Goal: Entertainment & Leisure: Consume media (video, audio)

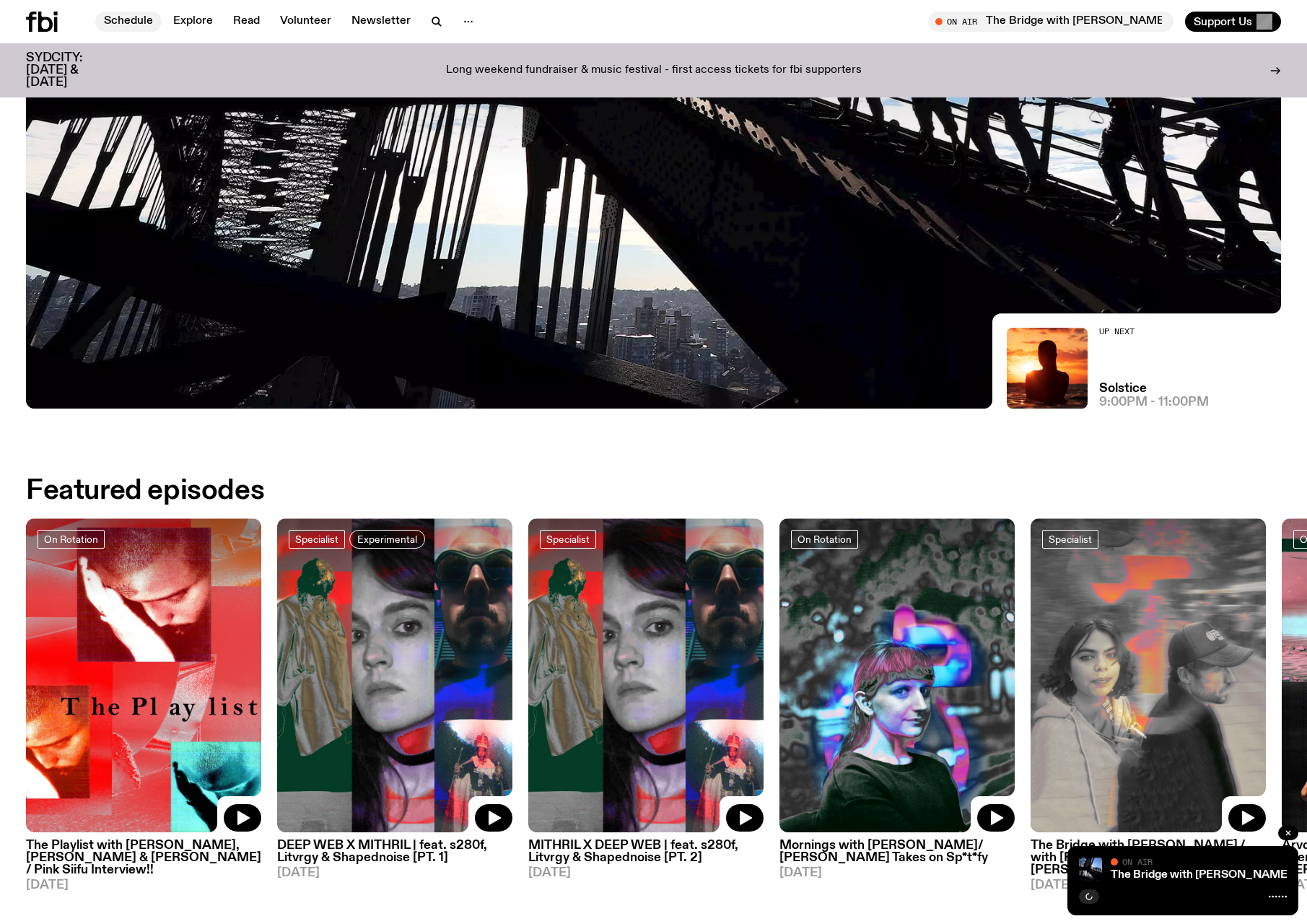
scroll to position [350, 0]
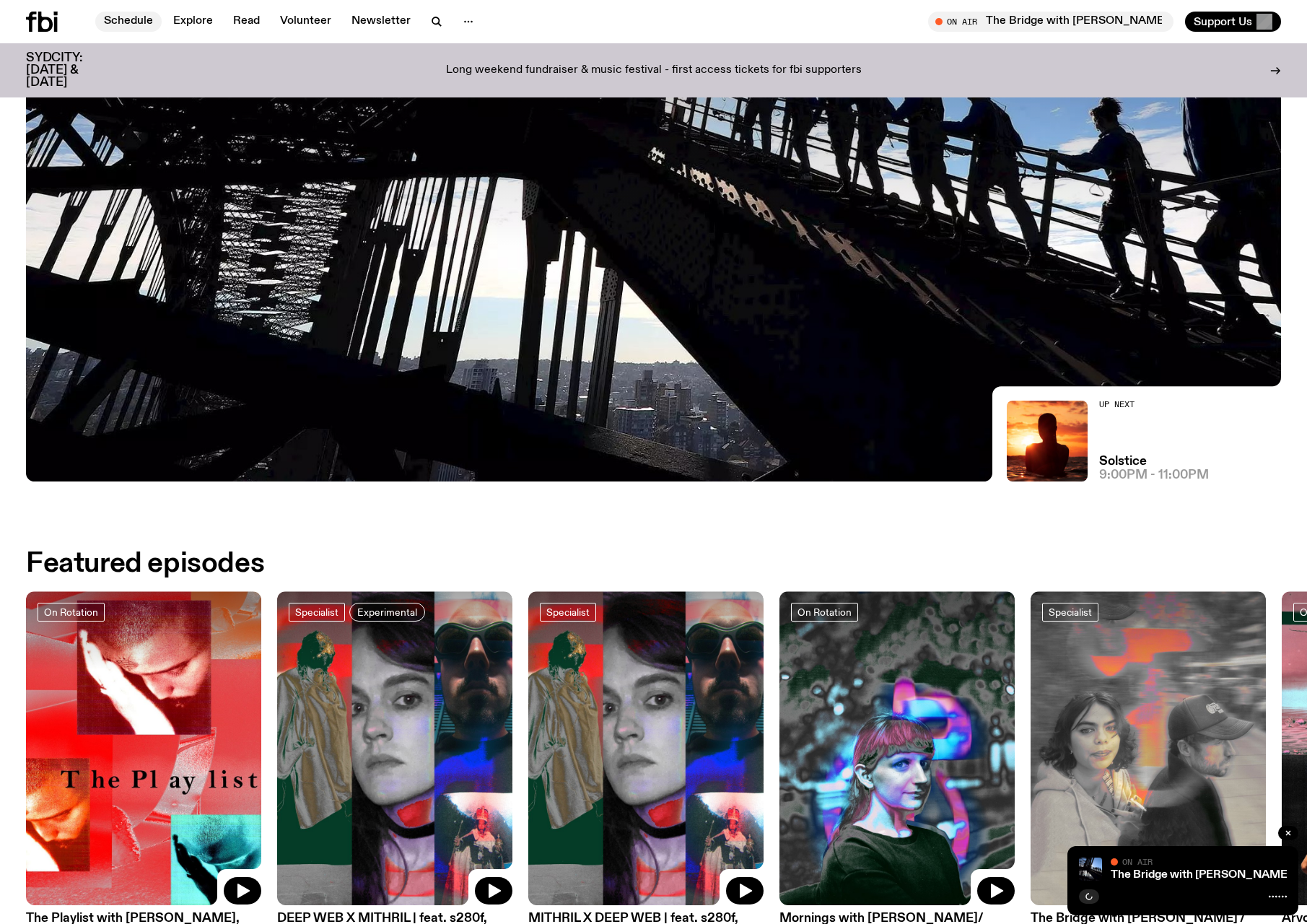
click at [126, 19] on link "Schedule" at bounding box center [128, 22] width 66 height 20
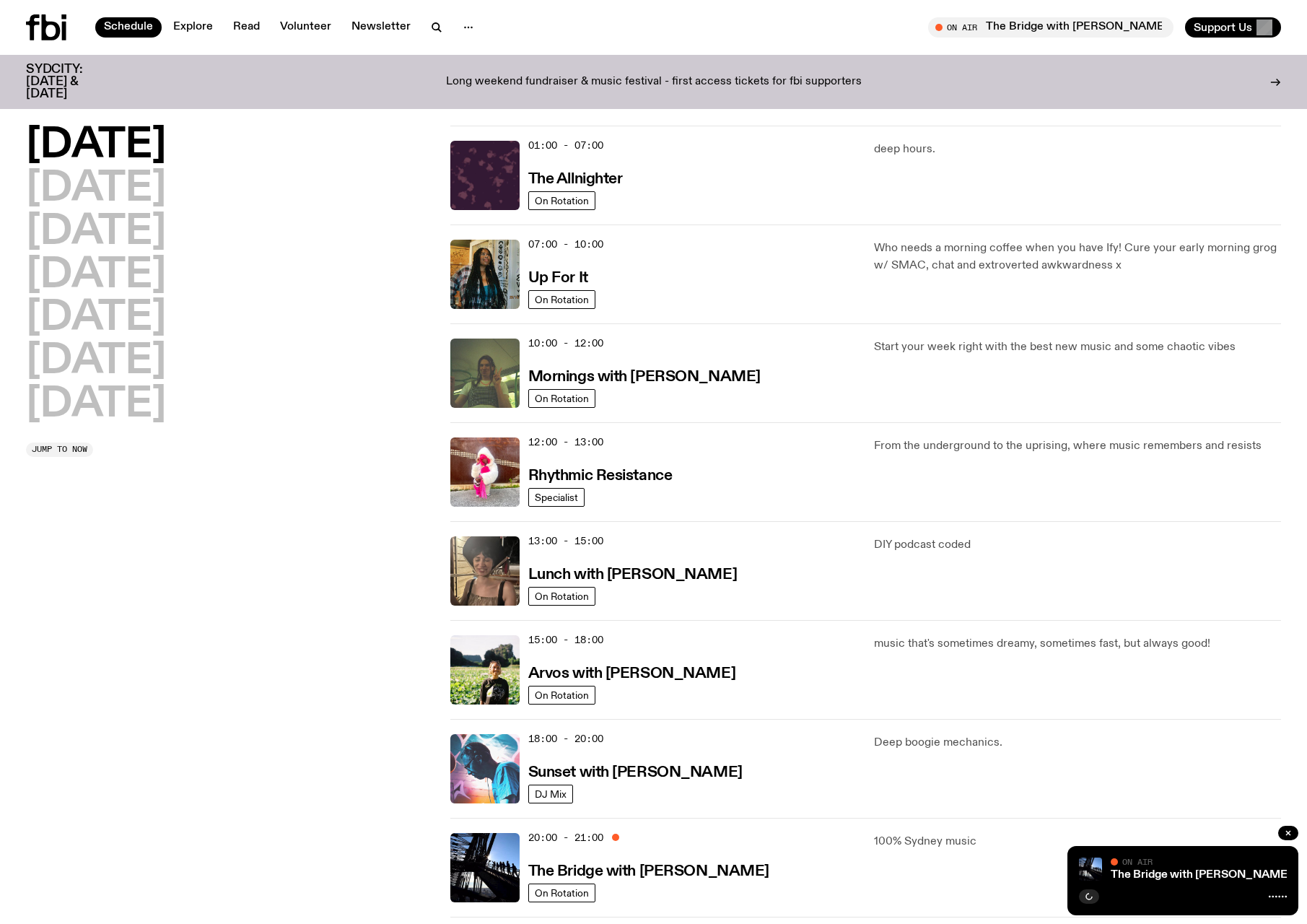
click at [487, 775] on img at bounding box center [485, 769] width 70 height 70
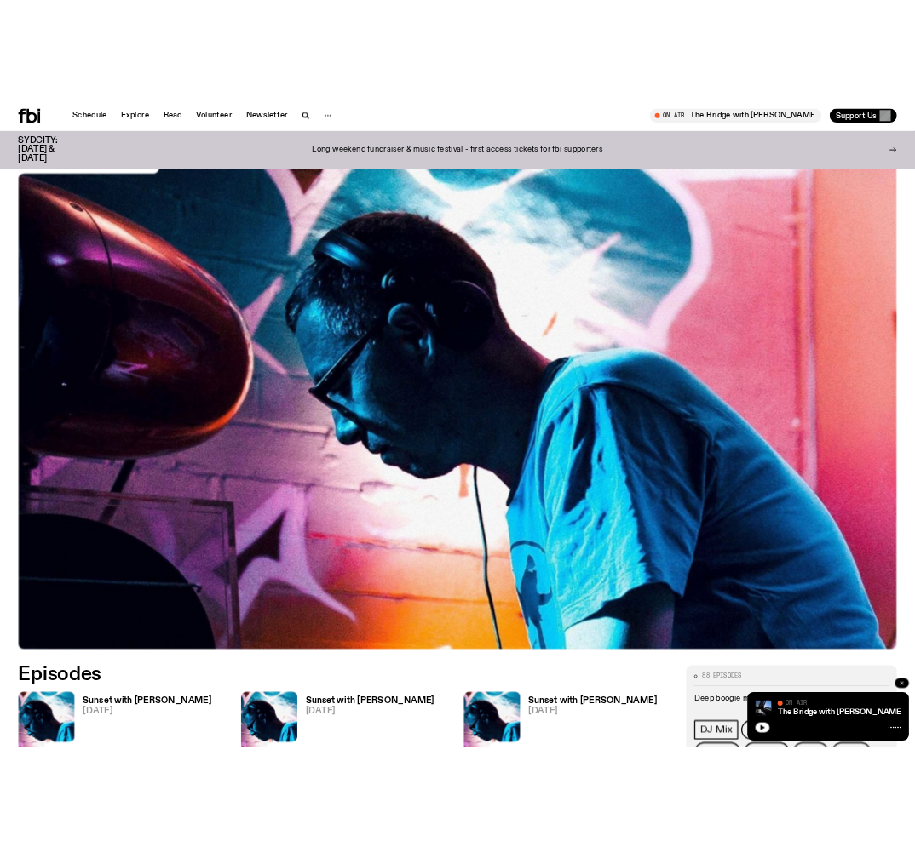
scroll to position [412, 0]
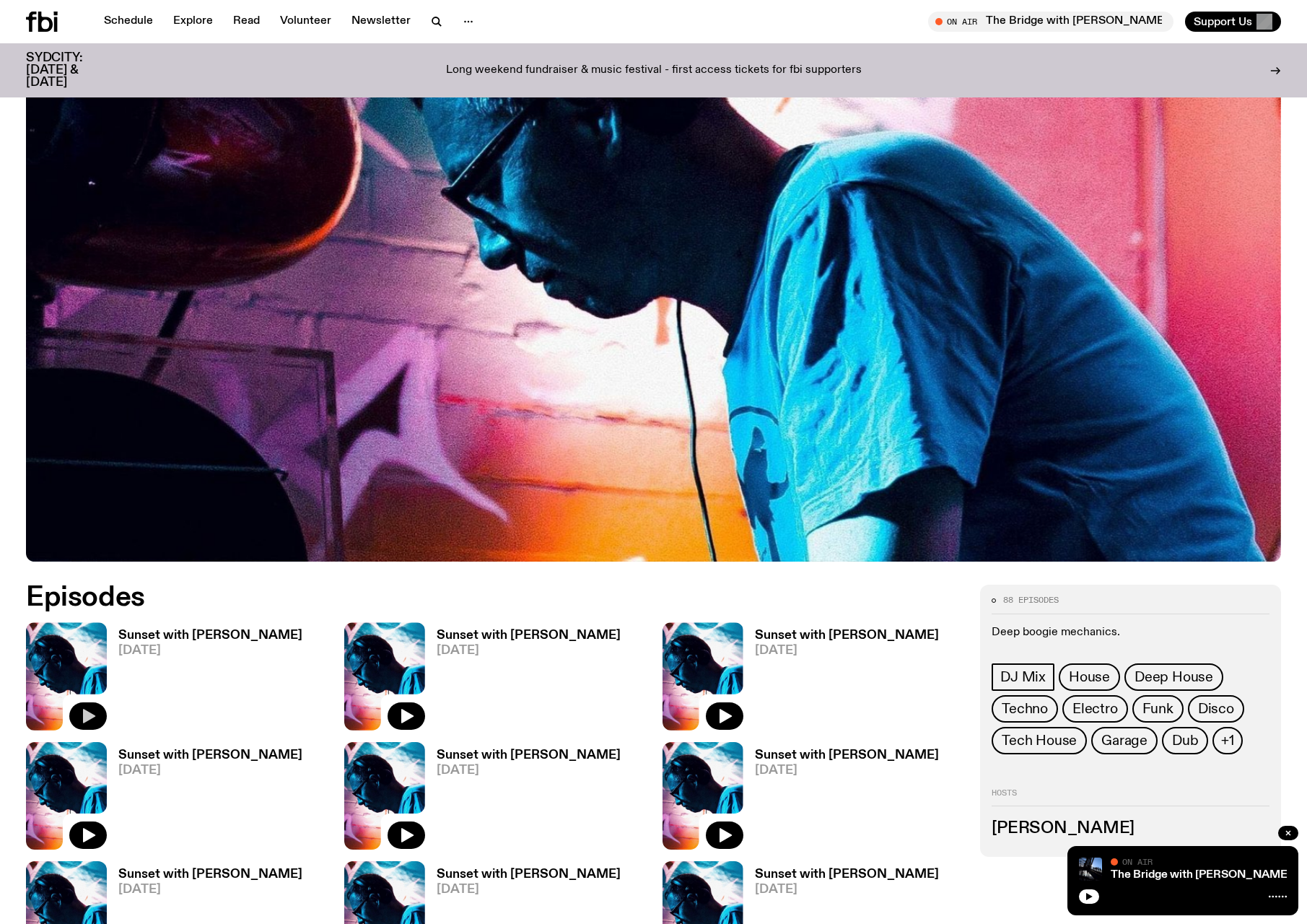
click at [90, 714] on icon "button" at bounding box center [89, 715] width 12 height 14
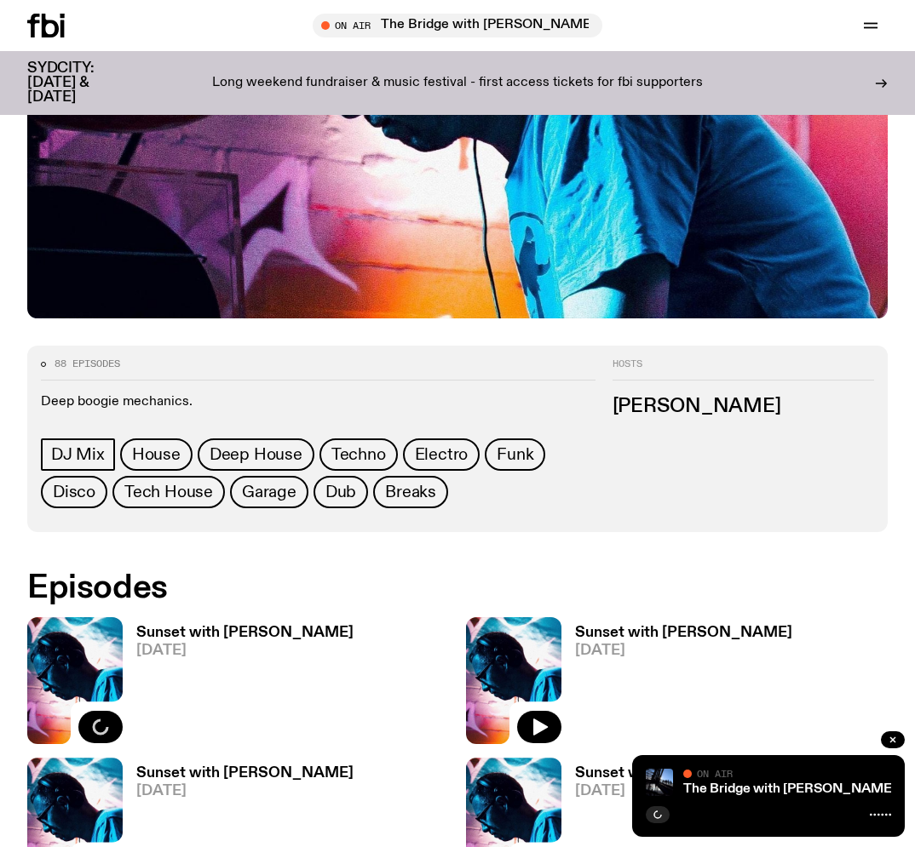
scroll to position [497, 0]
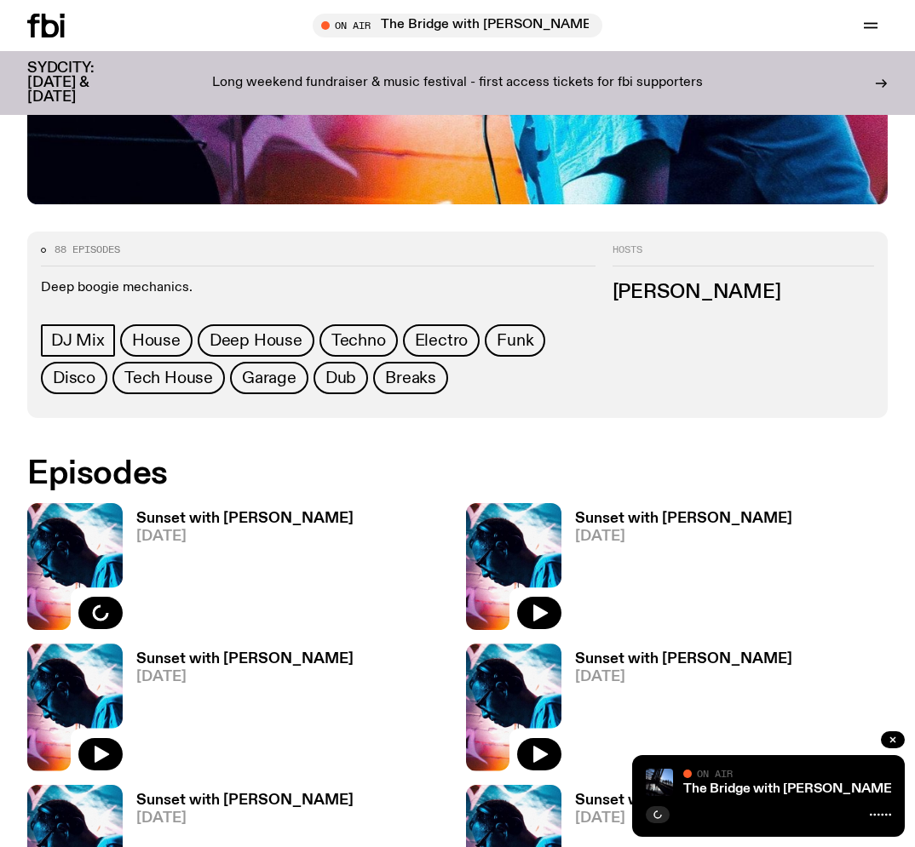
scroll to position [668, 0]
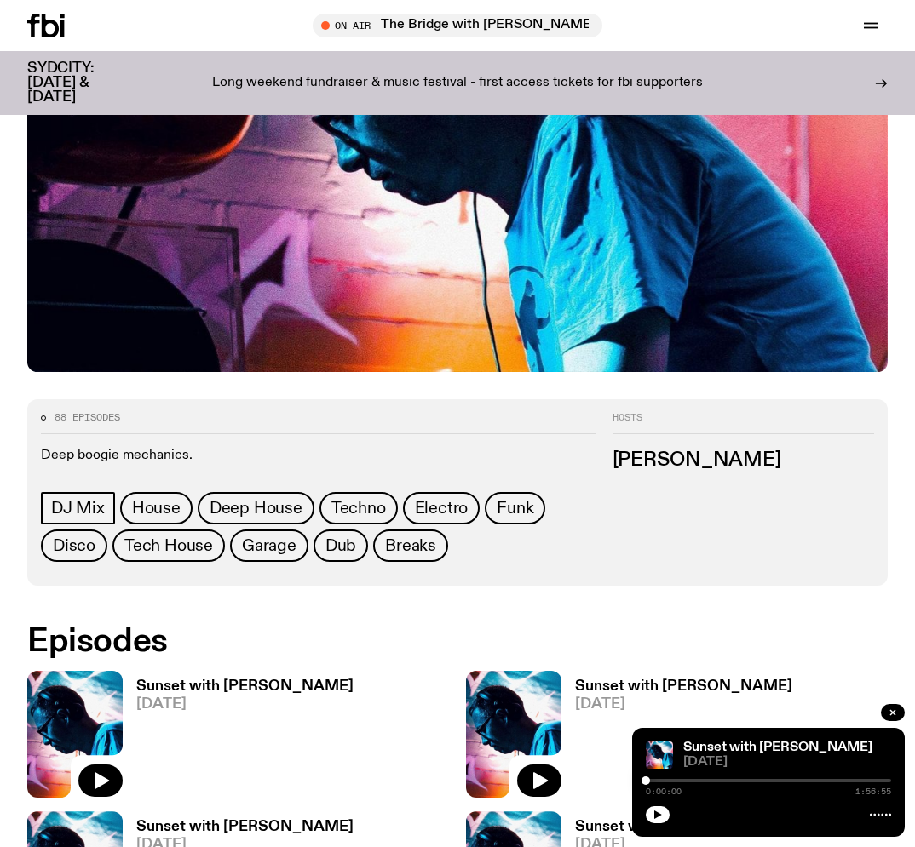
scroll to position [511, 0]
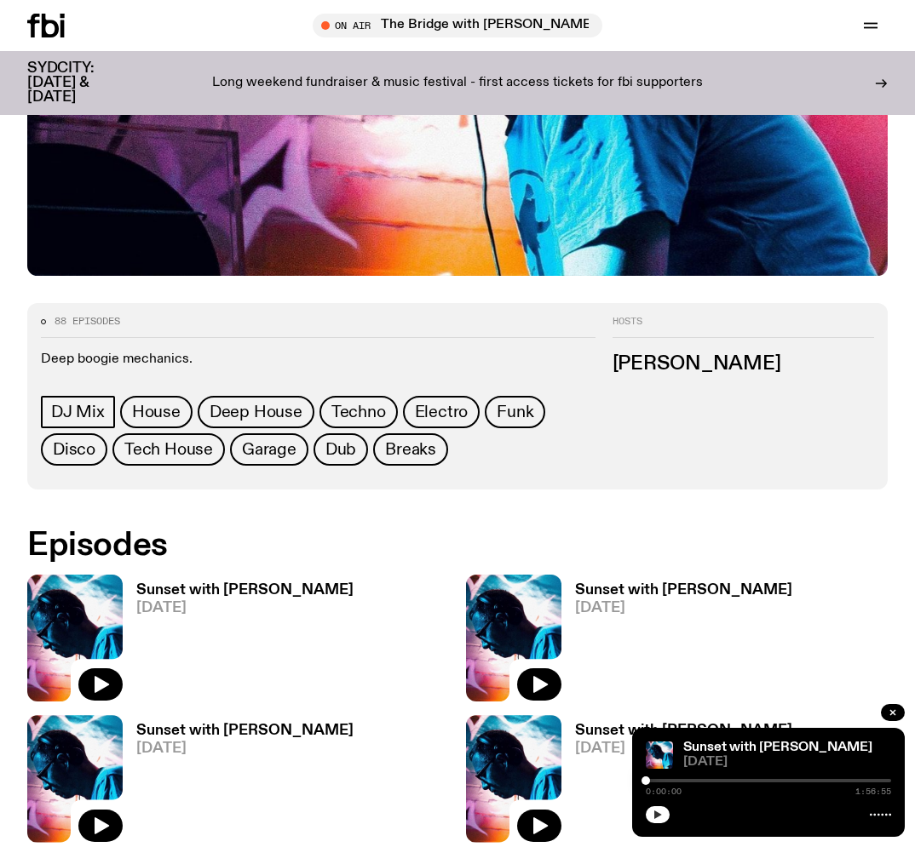
drag, startPoint x: 661, startPoint y: 814, endPoint x: 704, endPoint y: 835, distance: 48.0
click at [661, 814] on icon "button" at bounding box center [657, 815] width 10 height 10
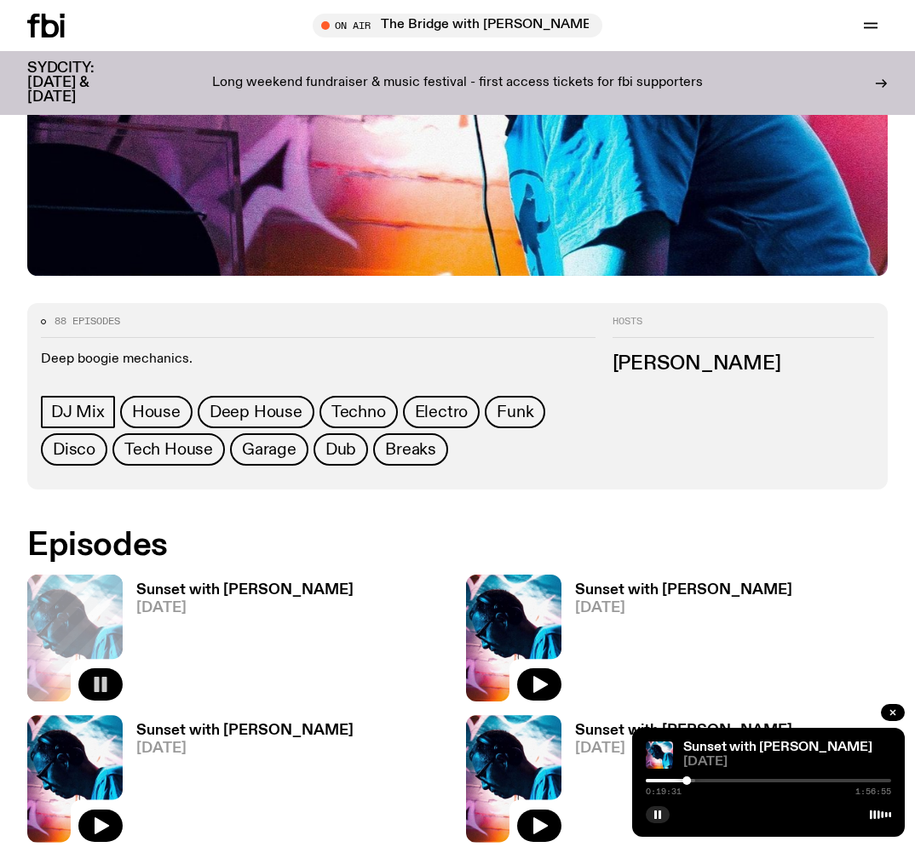
click at [100, 687] on icon "button" at bounding box center [100, 684] width 20 height 20
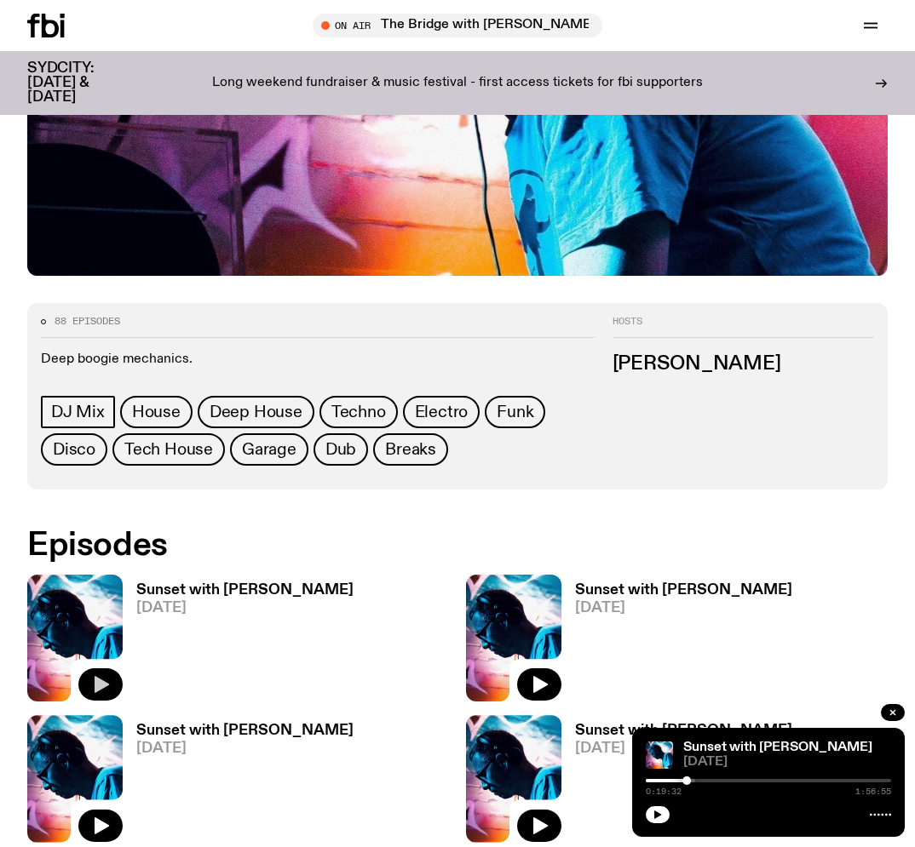
click at [106, 683] on icon "button" at bounding box center [102, 684] width 14 height 17
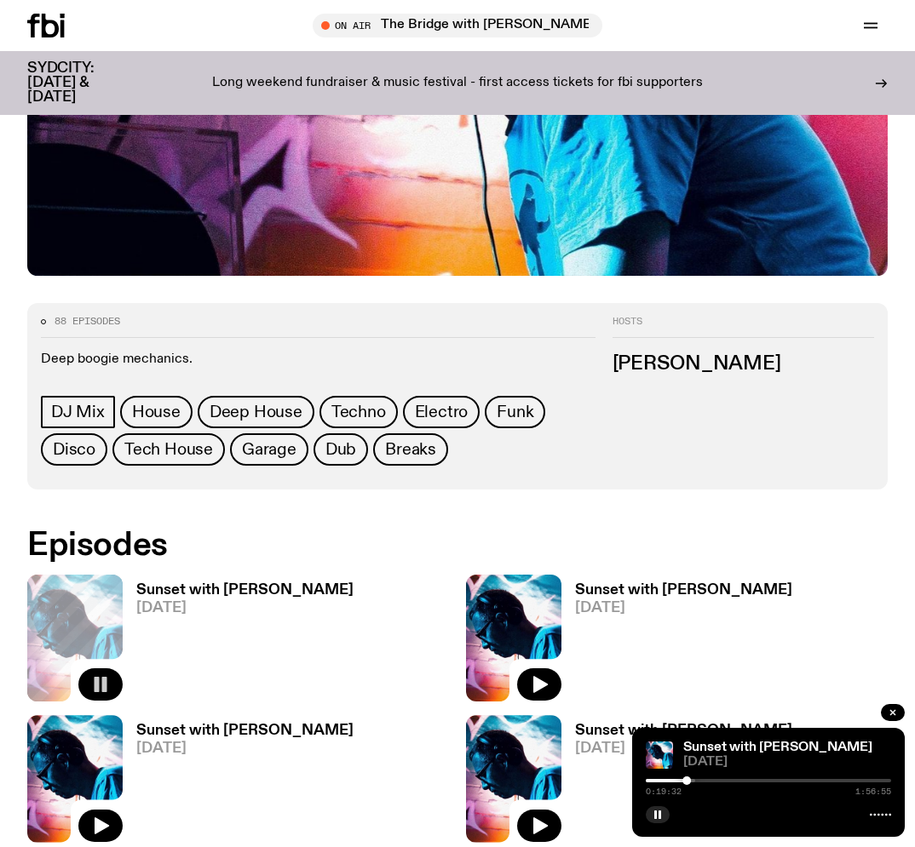
click at [100, 685] on icon "button" at bounding box center [100, 684] width 20 height 20
click at [100, 685] on icon "button" at bounding box center [102, 684] width 14 height 17
drag, startPoint x: 106, startPoint y: 691, endPoint x: 338, endPoint y: 840, distance: 275.9
click at [106, 691] on rect "button" at bounding box center [104, 684] width 5 height 15
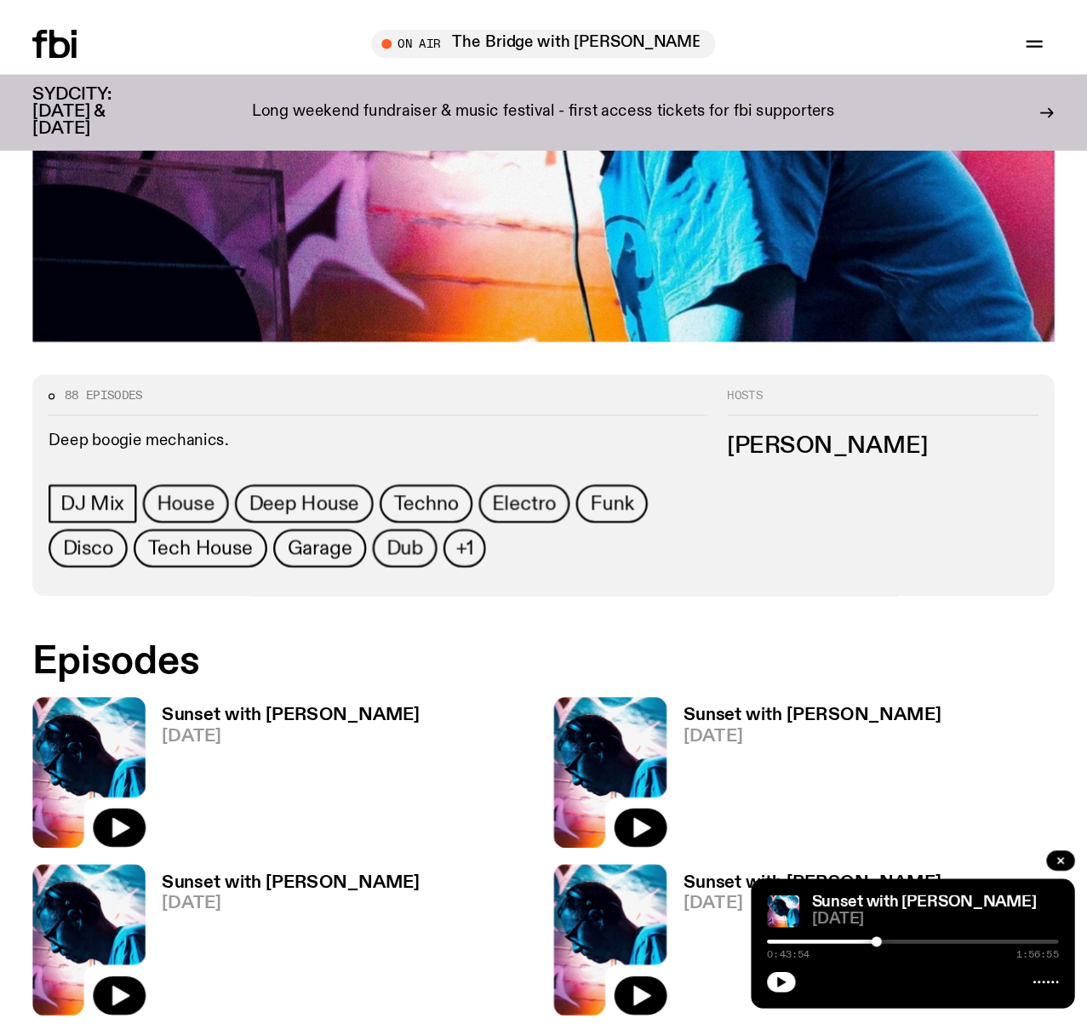
scroll to position [450, 0]
